Goal: Navigation & Orientation: Find specific page/section

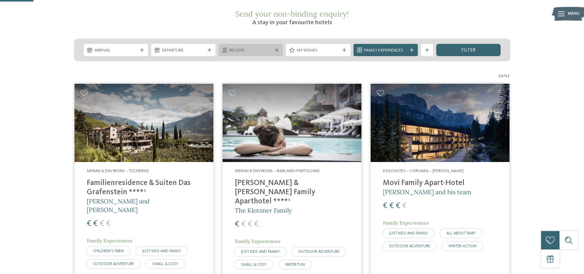
click at [277, 48] on icon at bounding box center [277, 50] width 4 height 4
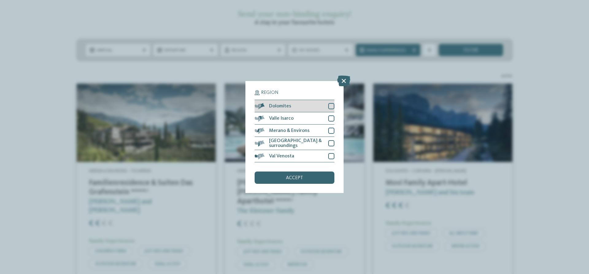
click at [330, 107] on div at bounding box center [331, 106] width 6 height 6
click at [319, 176] on div "accept" at bounding box center [295, 177] width 80 height 12
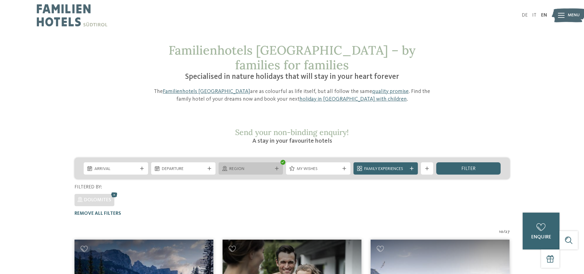
click at [274, 167] on div at bounding box center [277, 169] width 6 height 4
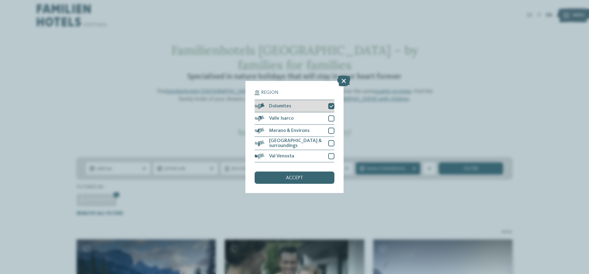
click at [333, 106] on icon at bounding box center [331, 106] width 4 height 4
click at [401, 98] on div "Region Dolomites" at bounding box center [294, 137] width 589 height 274
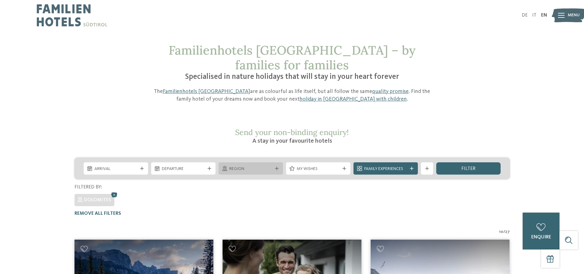
click at [270, 166] on span "Region" at bounding box center [250, 169] width 43 height 6
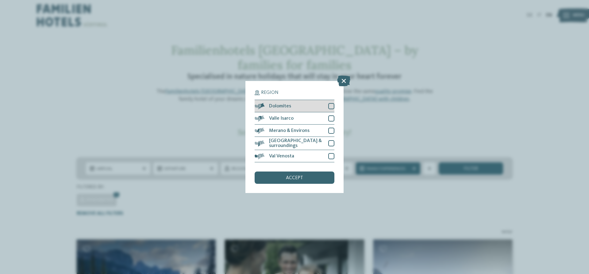
click at [332, 105] on div at bounding box center [331, 106] width 6 height 6
click at [324, 177] on div "accept" at bounding box center [295, 177] width 80 height 12
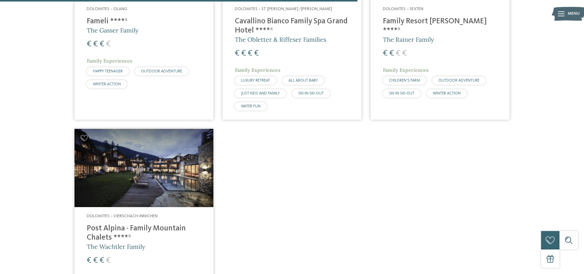
scroll to position [738, 0]
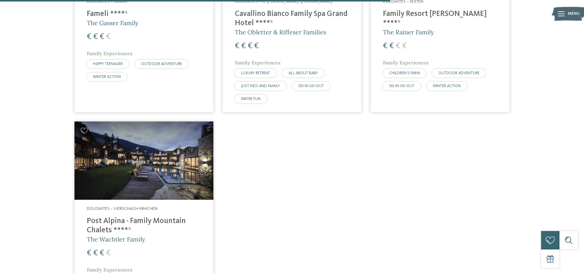
click at [188, 160] on img at bounding box center [144, 160] width 139 height 78
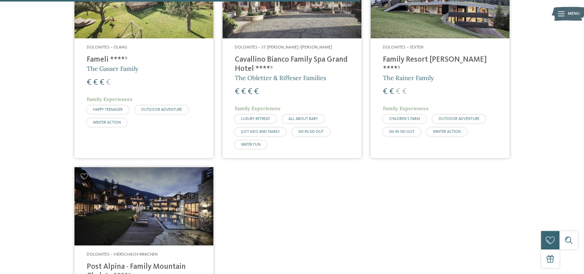
scroll to position [677, 0]
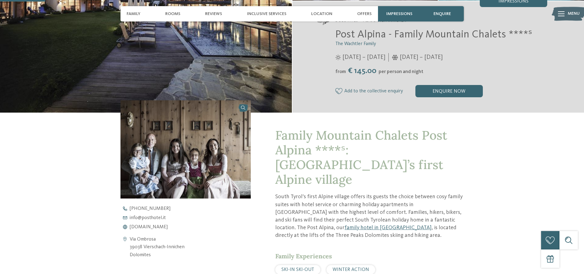
scroll to position [153, 0]
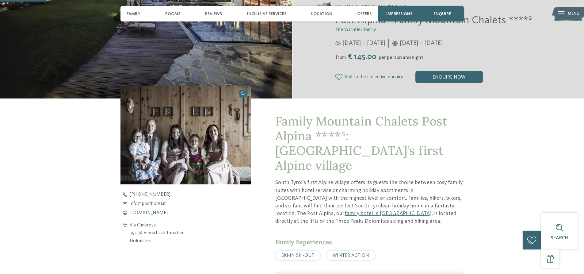
click at [158, 212] on span "[DOMAIN_NAME]" at bounding box center [149, 212] width 38 height 5
